Goal: Task Accomplishment & Management: Complete application form

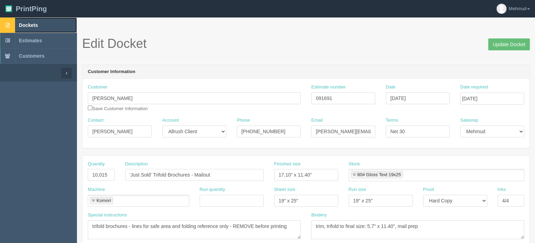
click at [35, 24] on span "Dockets" at bounding box center [28, 25] width 19 height 6
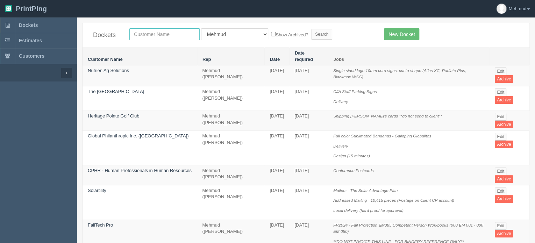
click at [152, 36] on input "text" at bounding box center [164, 34] width 70 height 12
type input "fall"
click at [311, 33] on input "Search" at bounding box center [321, 34] width 21 height 10
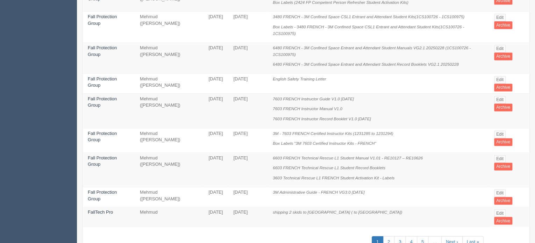
scroll to position [470, 0]
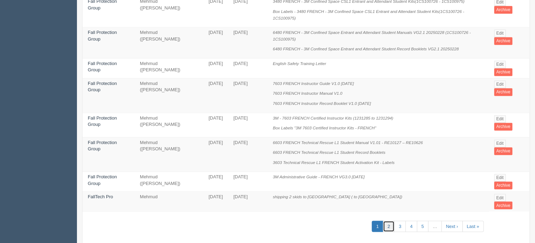
click at [388, 221] on link "2" at bounding box center [389, 227] width 12 height 12
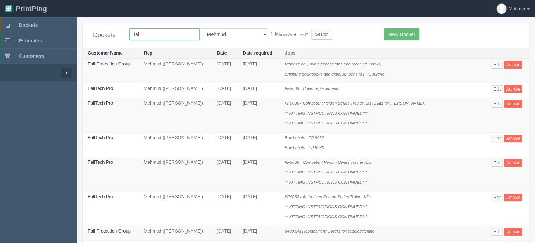
click at [144, 35] on input "fall" at bounding box center [164, 34] width 70 height 12
type input "fall protection"
click at [311, 29] on input "Search" at bounding box center [321, 34] width 21 height 10
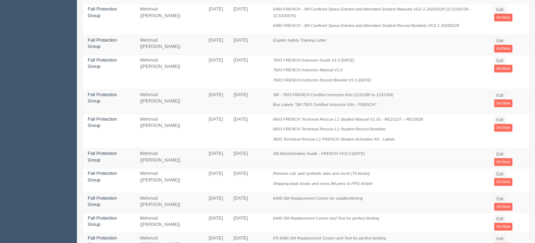
scroll to position [450, 0]
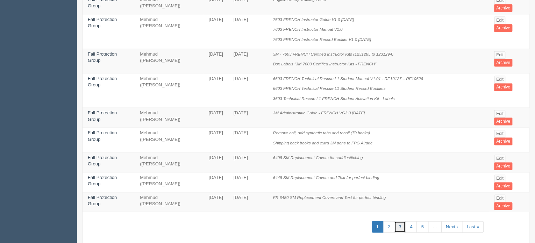
click at [400, 221] on link "3" at bounding box center [400, 227] width 12 height 12
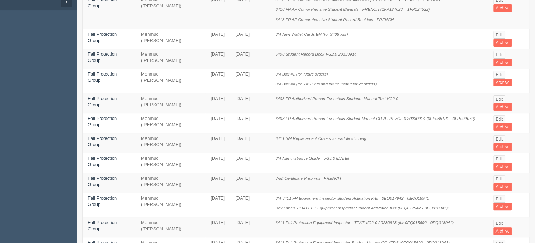
scroll to position [36, 0]
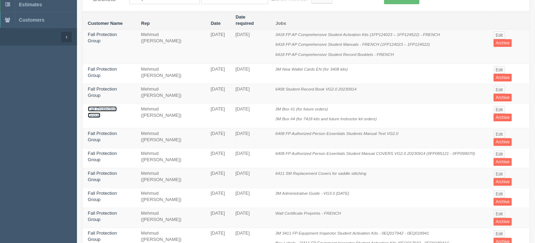
click at [117, 106] on link "Fall Protection Group" at bounding box center [102, 112] width 29 height 12
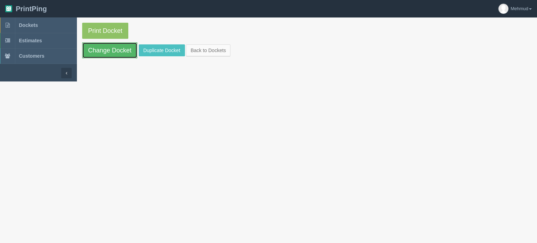
click at [116, 56] on link "Change Docket" at bounding box center [109, 50] width 55 height 16
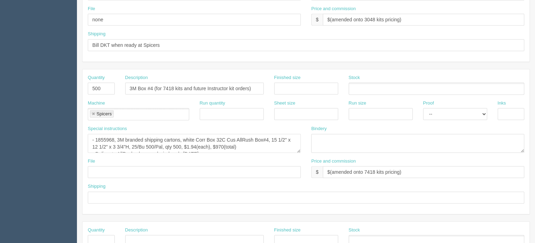
scroll to position [245, 0]
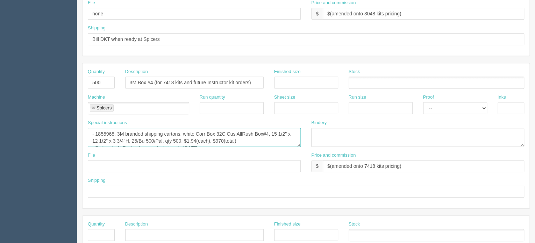
click at [256, 141] on textarea "- 1855968, 3M branded shipping cartons, white Corr Box 32C Cus AllRush Box#4, 1…" at bounding box center [194, 137] width 213 height 19
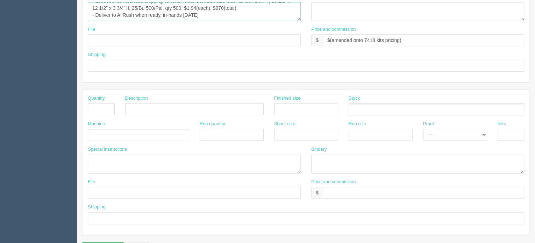
scroll to position [389, 0]
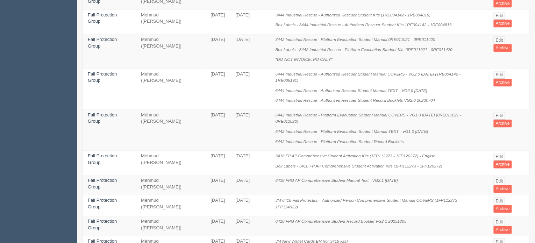
scroll to position [351, 0]
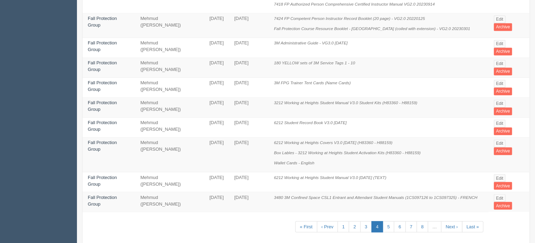
scroll to position [493, 0]
click at [389, 220] on link "5" at bounding box center [388, 226] width 12 height 12
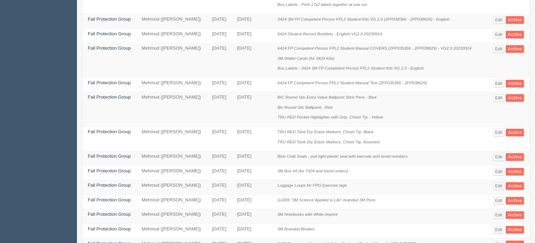
scroll to position [175, 0]
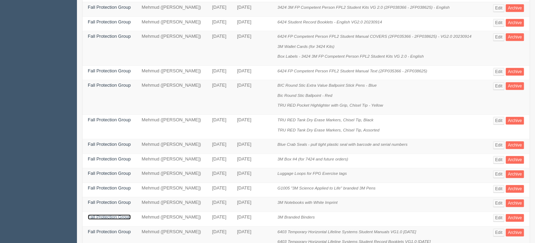
click at [98, 215] on link "Fall Protection Group" at bounding box center [109, 216] width 43 height 5
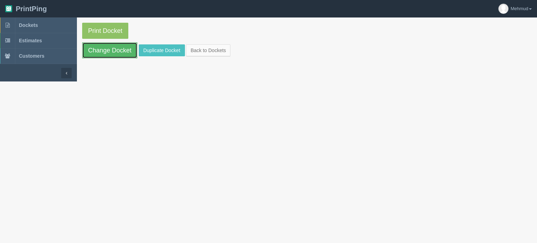
click at [98, 47] on link "Change Docket" at bounding box center [109, 50] width 55 height 16
click at [170, 54] on link "Duplicate Docket" at bounding box center [162, 50] width 46 height 12
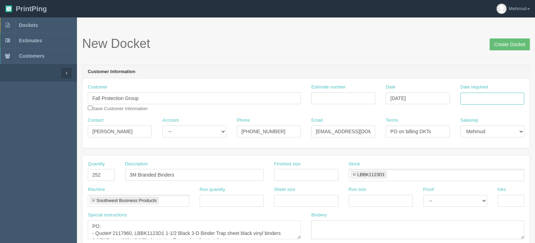
click at [477, 97] on input "Date required" at bounding box center [492, 99] width 64 height 12
click at [521, 113] on th "»" at bounding box center [522, 113] width 9 height 14
click at [494, 134] on td "1" at bounding box center [495, 135] width 10 height 10
type input "October 1, 2025"
click at [318, 95] on input "Estimate number" at bounding box center [343, 98] width 64 height 12
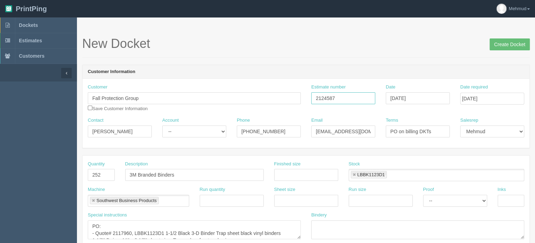
type input "2124587"
click at [170, 134] on select "-- Existing Client Allrush Client Rep Client" at bounding box center [194, 131] width 64 height 12
select select "Rep Client"
click at [162, 125] on select "-- Existing Client Allrush Client Rep Client" at bounding box center [194, 131] width 64 height 12
click at [108, 174] on input "252" at bounding box center [101, 175] width 27 height 12
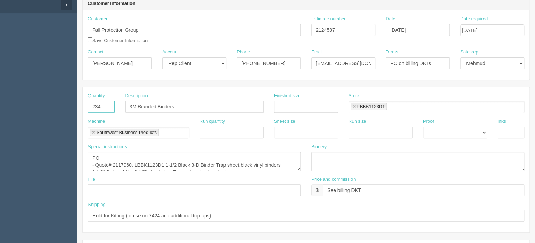
scroll to position [70, 0]
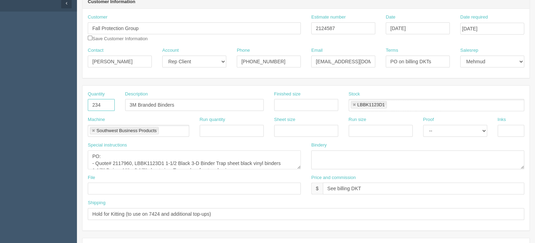
type input "234"
drag, startPoint x: 336, startPoint y: 29, endPoint x: 281, endPoint y: 25, distance: 54.7
click at [281, 25] on div "Customer Fall Protection Group Save Customer Information Estimate number 212458…" at bounding box center [305, 30] width 447 height 33
drag, startPoint x: 130, startPoint y: 161, endPoint x: 112, endPoint y: 159, distance: 18.3
click at [112, 159] on textarea "PO: - Quote# 2117960, LBBK1123D1 1-1/2 Black 3-D Binder Trap sheet black vinyl …" at bounding box center [194, 159] width 213 height 19
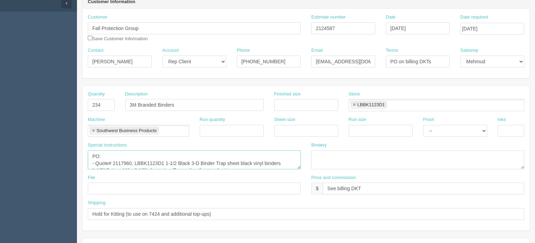
paste textarea "24587"
click at [195, 157] on textarea "PO: - Quote# 2117960, LBBK1123D1 1-1/2 Black 3-D Binder Trap sheet black vinyl …" at bounding box center [194, 159] width 213 height 19
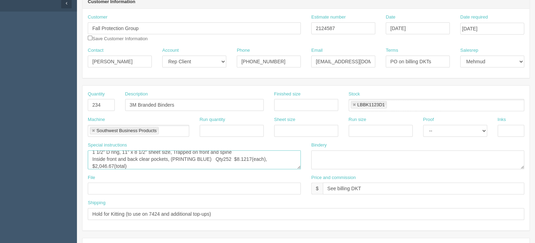
scroll to position [25, 0]
click at [251, 151] on textarea "PO: - Quote# 2117960, LBBK1123D1 1-1/2 Black 3-D Binder Trap sheet black vinyl …" at bounding box center [194, 159] width 213 height 19
drag, startPoint x: 241, startPoint y: 155, endPoint x: 247, endPoint y: 158, distance: 6.6
click at [241, 155] on textarea "PO: - Quote# 2117960, LBBK1123D1 1-1/2 Black 3-D Binder Trap sheet black vinyl …" at bounding box center [194, 159] width 213 height 19
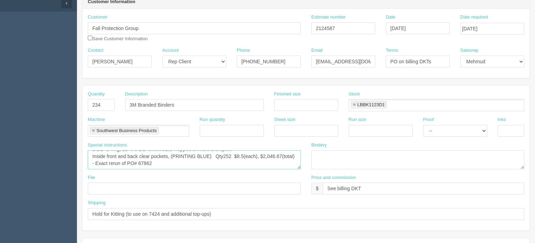
scroll to position [23, 0]
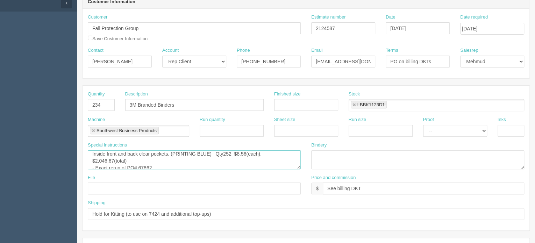
click at [113, 159] on textarea "PO: - Quote# 2117960, LBBK1123D1 1-1/2 Black 3-D Binder Trap sheet black vinyl …" at bounding box center [194, 159] width 213 height 19
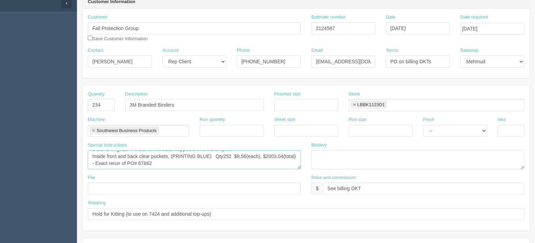
click at [128, 159] on textarea "PO: - Quote# 2117960, LBBK1123D1 1-1/2 Black 3-D Binder Trap sheet black vinyl …" at bounding box center [194, 159] width 213 height 19
click at [156, 167] on textarea "PO: - Quote# 2117960, LBBK1123D1 1-1/2 Black 3-D Binder Trap sheet black vinyl …" at bounding box center [194, 159] width 213 height 19
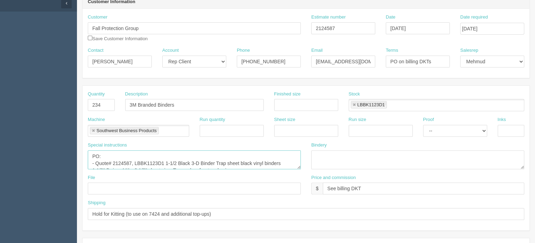
click at [147, 160] on textarea "PO: - Quote# 2117960, LBBK1123D1 1-1/2 Black 3-D Binder Trap sheet black vinyl …" at bounding box center [194, 159] width 213 height 19
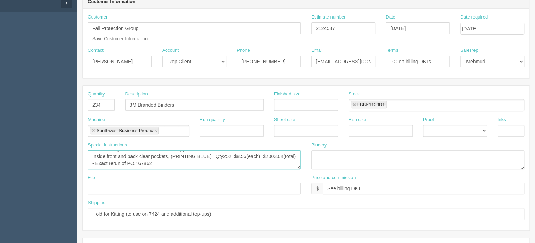
click at [147, 160] on textarea "PO: - Quote# 2117960, LBBK1123D1 1-1/2 Black 3-D Binder Trap sheet black vinyl …" at bounding box center [194, 159] width 213 height 19
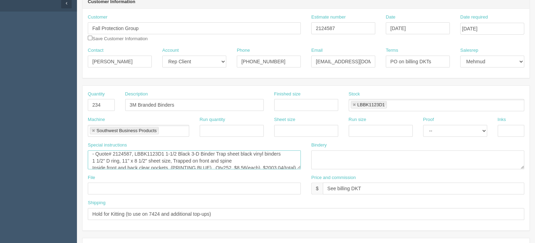
click at [263, 164] on textarea "PO: - Quote# 2117960, LBBK1123D1 1-1/2 Black 3-D Binder Trap sheet black vinyl …" at bounding box center [194, 159] width 213 height 19
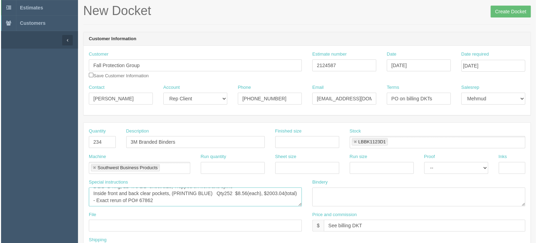
scroll to position [0, 0]
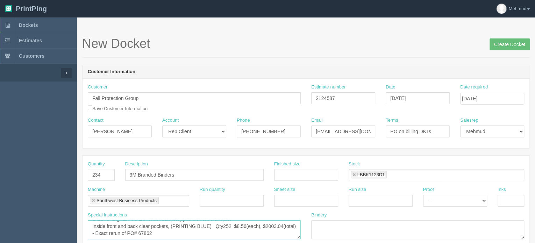
type textarea "PO: - Quote# 2124587, LBBK1123D1 1-1/2 Black 3-D Binder Trap sheet black vinyl …"
click at [506, 41] on input "Create Docket" at bounding box center [509, 44] width 40 height 12
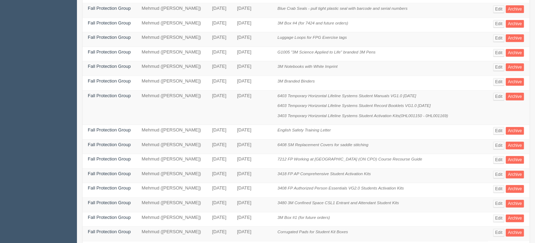
scroll to position [351, 0]
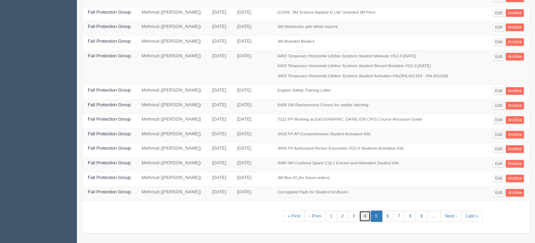
click at [367, 212] on link "4" at bounding box center [365, 216] width 12 height 12
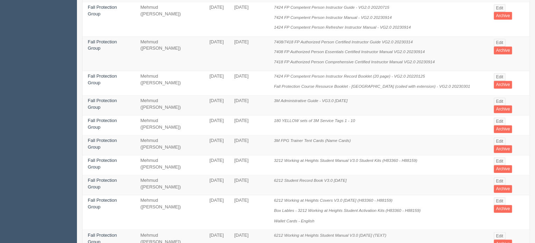
scroll to position [489, 0]
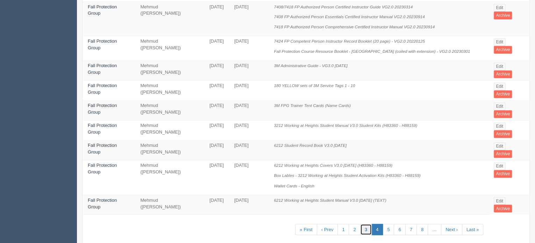
click at [366, 224] on link "3" at bounding box center [366, 230] width 12 height 12
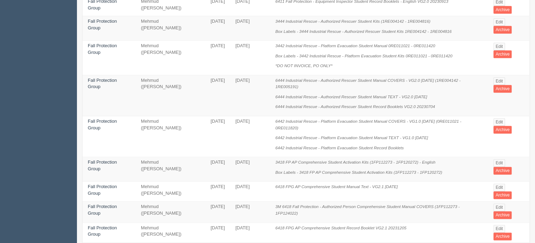
scroll to position [360, 0]
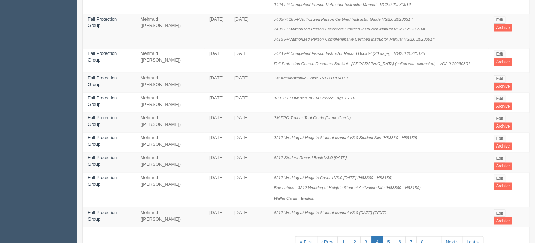
scroll to position [493, 0]
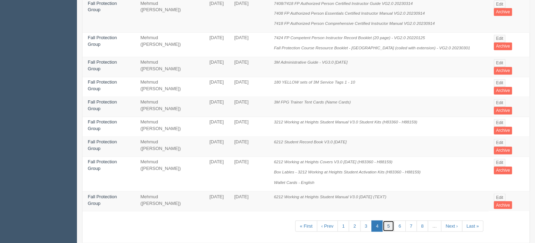
click at [386, 220] on link "5" at bounding box center [388, 226] width 12 height 12
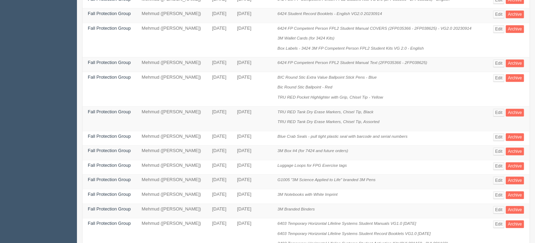
scroll to position [210, 0]
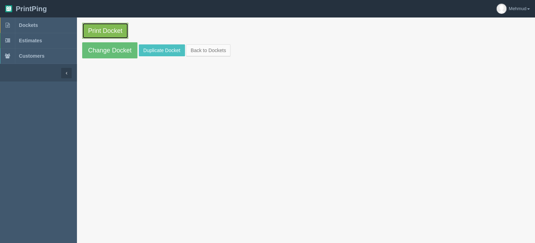
click at [111, 30] on link "Print Docket" at bounding box center [105, 31] width 46 height 16
